Goal: Check status: Check status

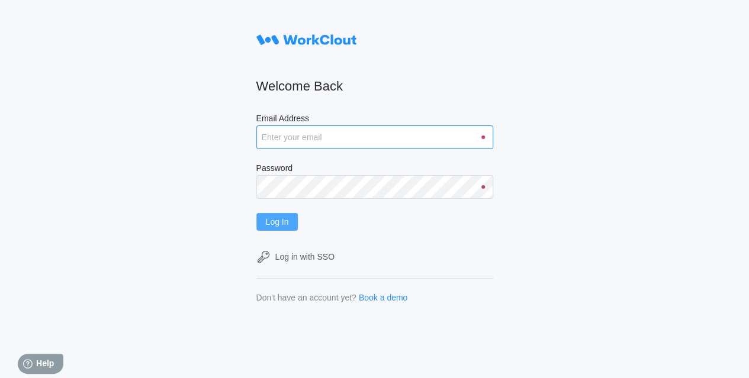
type input "[EMAIL_ADDRESS][DOMAIN_NAME]"
click at [276, 223] on span "Log In" at bounding box center [277, 222] width 23 height 8
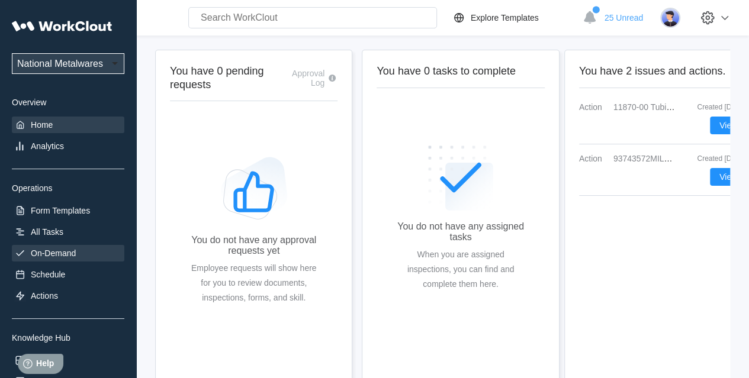
click at [38, 252] on div "On-Demand" at bounding box center [53, 253] width 45 height 9
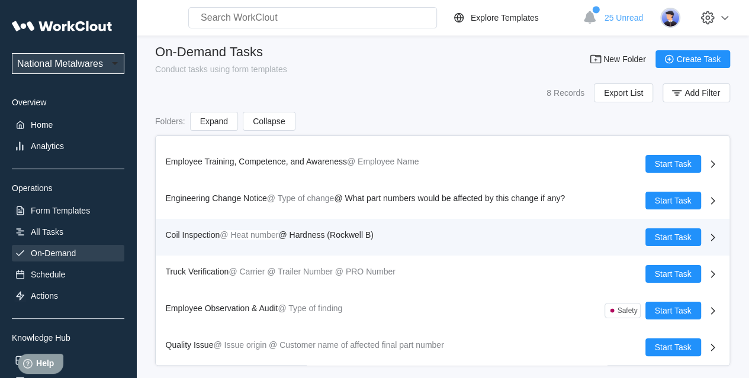
scroll to position [15, 0]
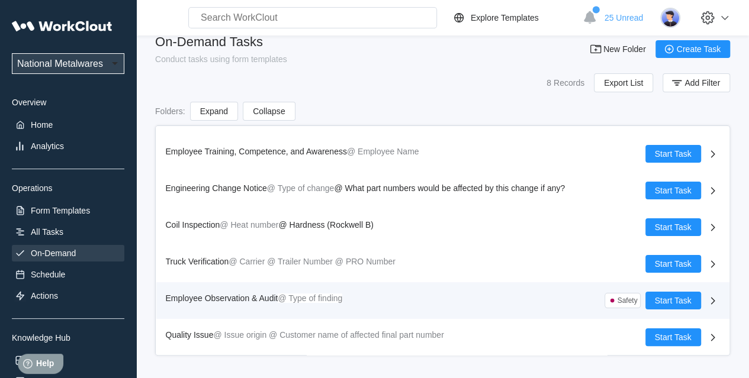
click at [253, 296] on span "Employee Observation & Audit" at bounding box center [222, 298] width 113 height 9
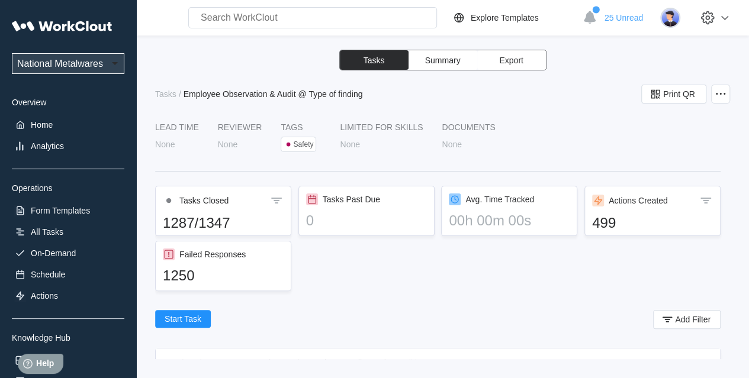
scroll to position [178, 0]
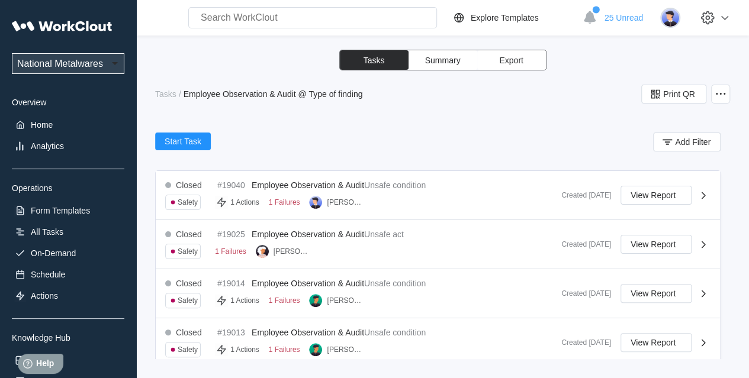
click at [642, 197] on span "View Report" at bounding box center [653, 195] width 45 height 8
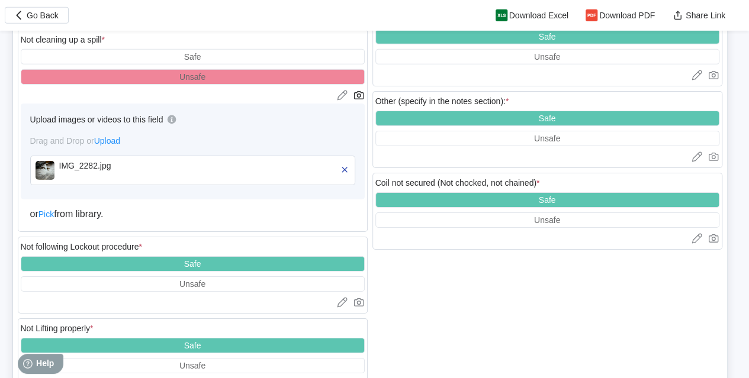
scroll to position [1836, 0]
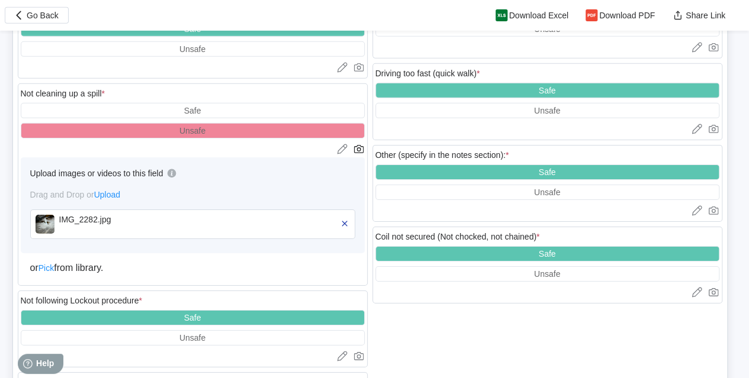
click at [42, 215] on img at bounding box center [45, 224] width 19 height 19
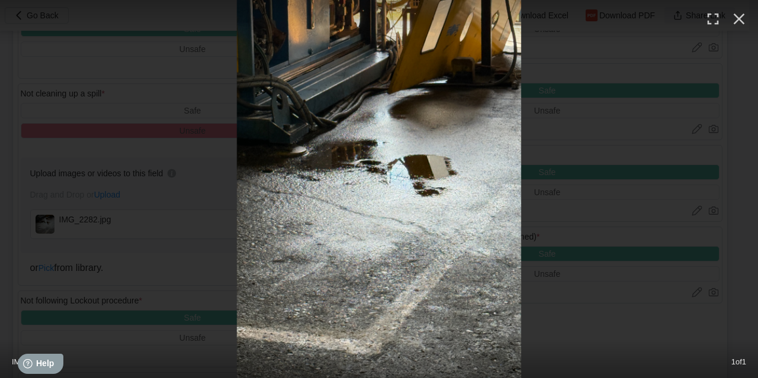
drag, startPoint x: 738, startPoint y: 22, endPoint x: 721, endPoint y: 21, distance: 16.6
click at [738, 22] on icon "button" at bounding box center [739, 18] width 19 height 19
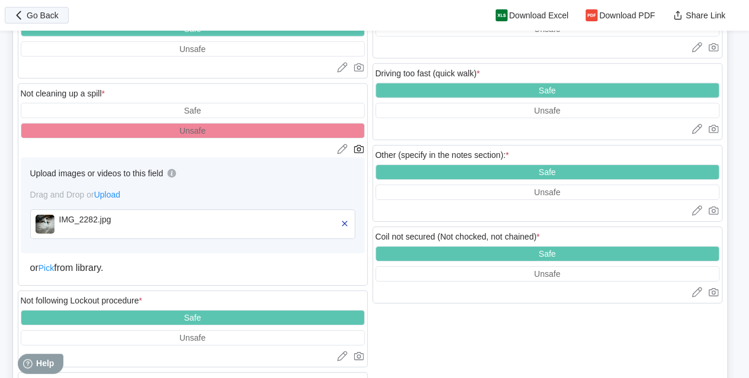
click at [34, 13] on span "Go Back" at bounding box center [43, 15] width 32 height 8
